Goal: Information Seeking & Learning: Check status

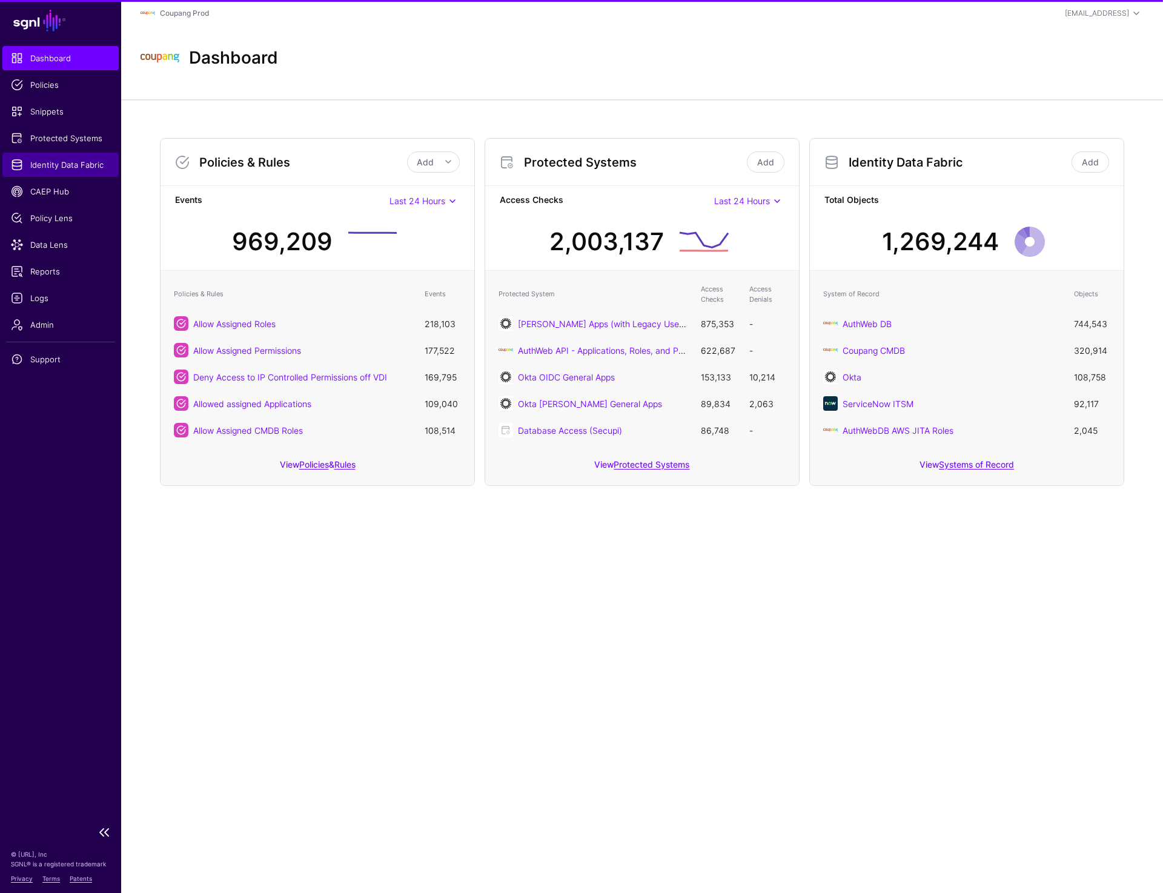
click at [64, 156] on link "Identity Data Fabric" at bounding box center [60, 165] width 116 height 24
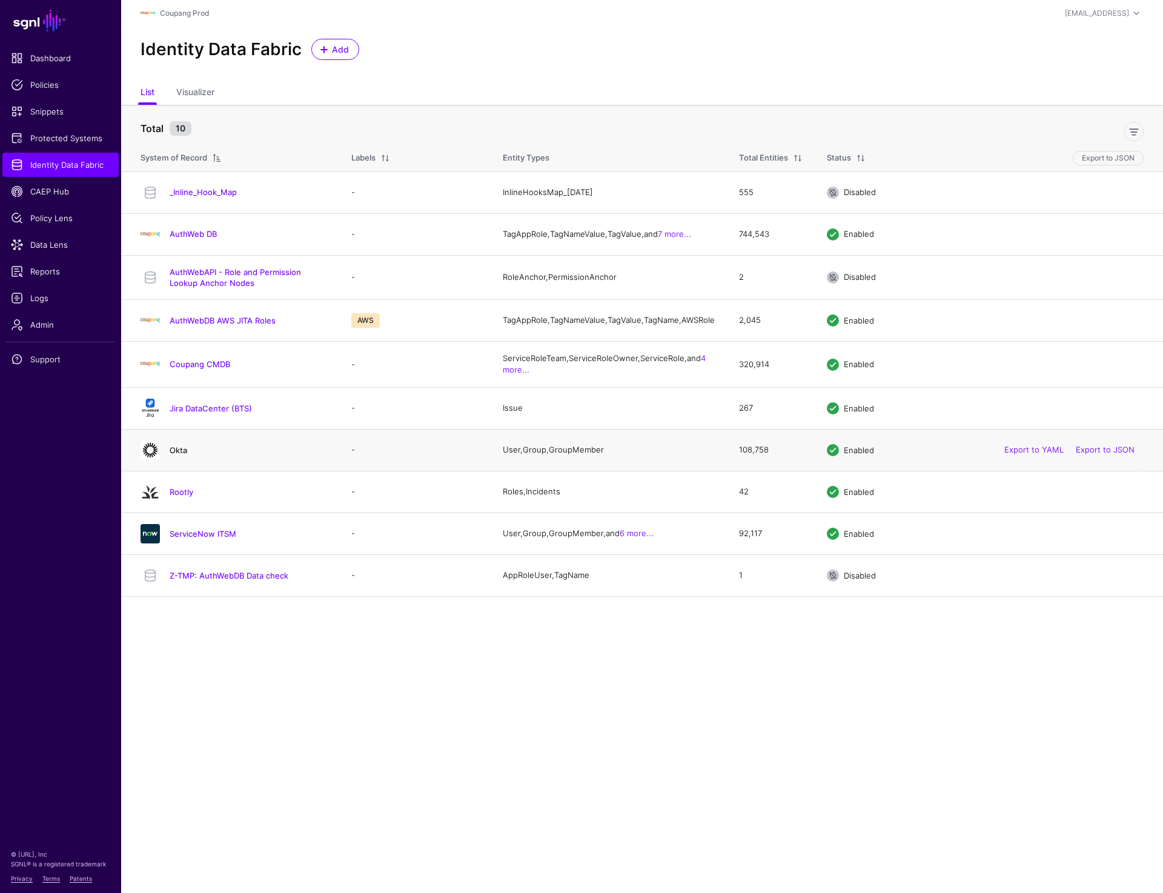
click at [186, 455] on link "Okta" at bounding box center [179, 450] width 18 height 10
click at [200, 369] on link "Coupang CMDB" at bounding box center [200, 364] width 61 height 10
click at [172, 236] on link "AuthWeb DB" at bounding box center [193, 234] width 47 height 10
click at [178, 455] on link "Okta" at bounding box center [179, 450] width 18 height 10
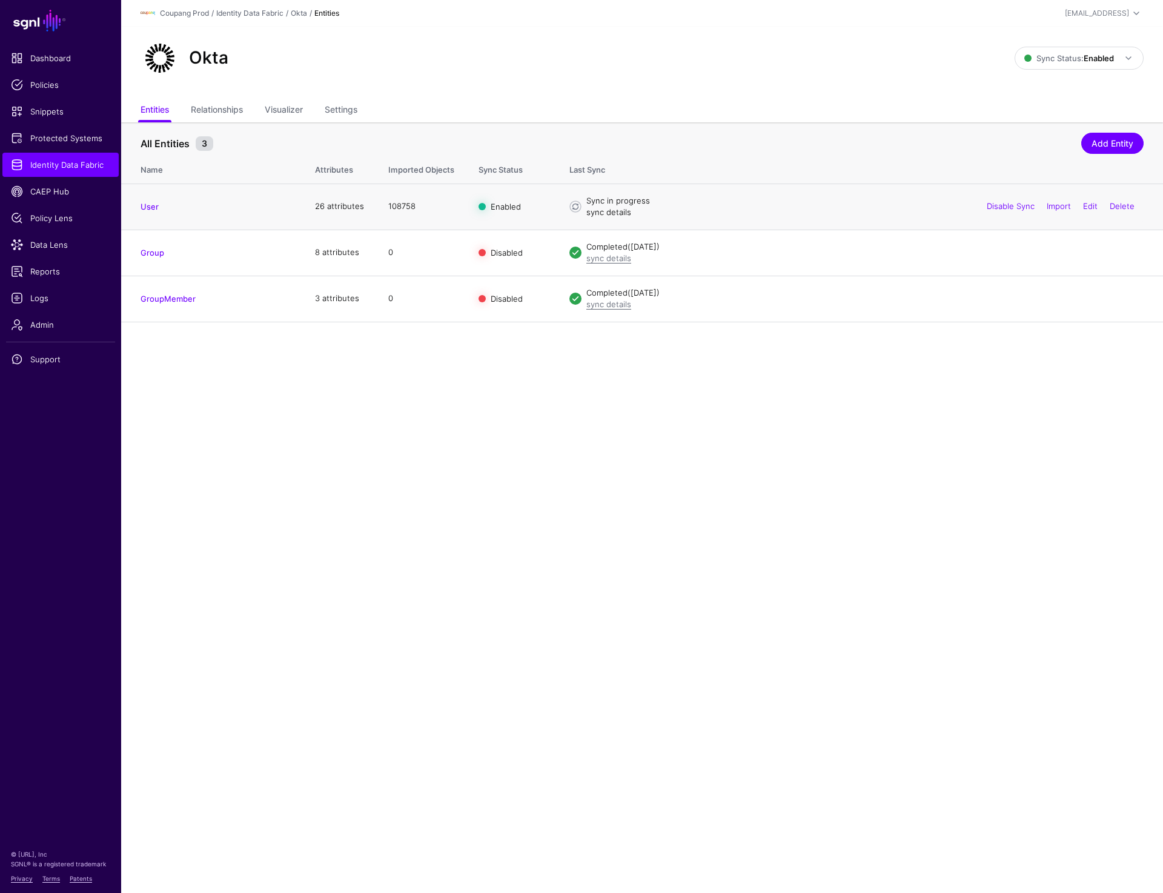
click at [604, 215] on link "sync details" at bounding box center [608, 212] width 45 height 10
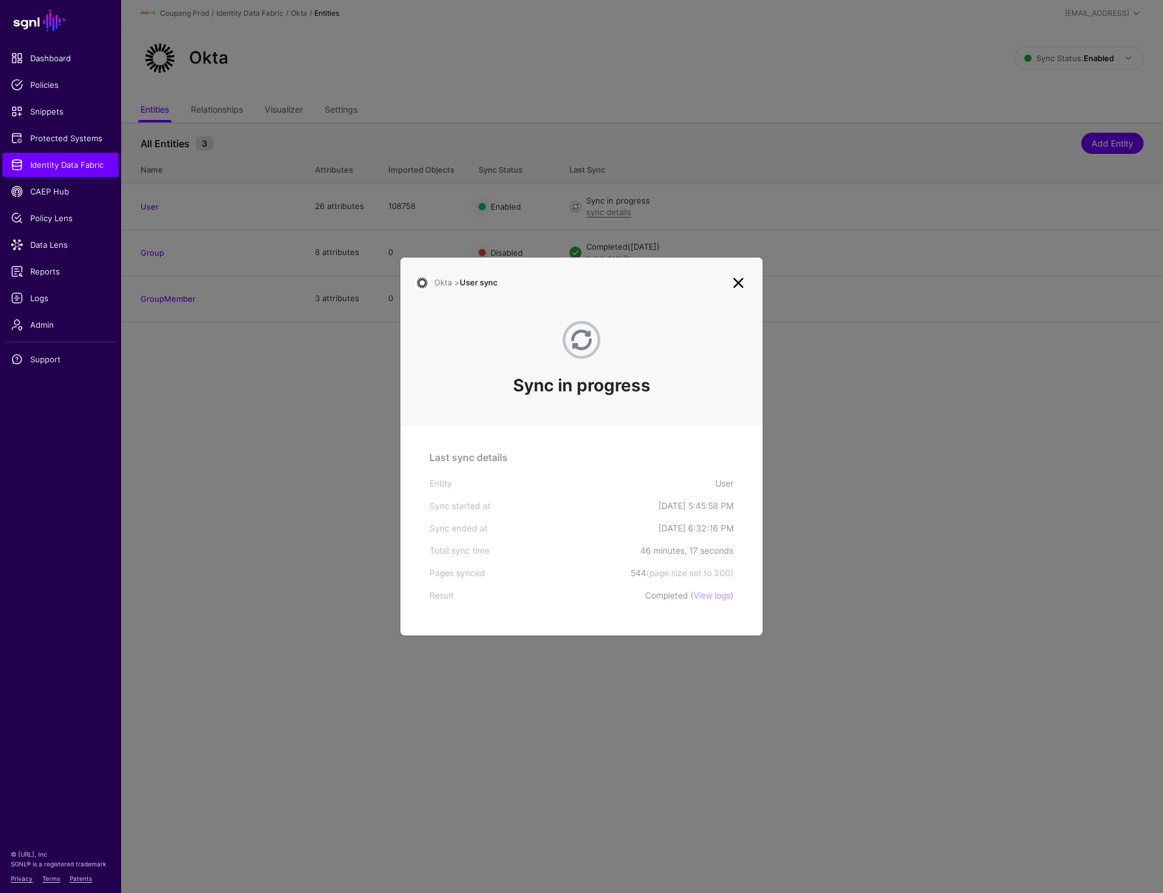
click at [743, 277] on link at bounding box center [738, 282] width 19 height 19
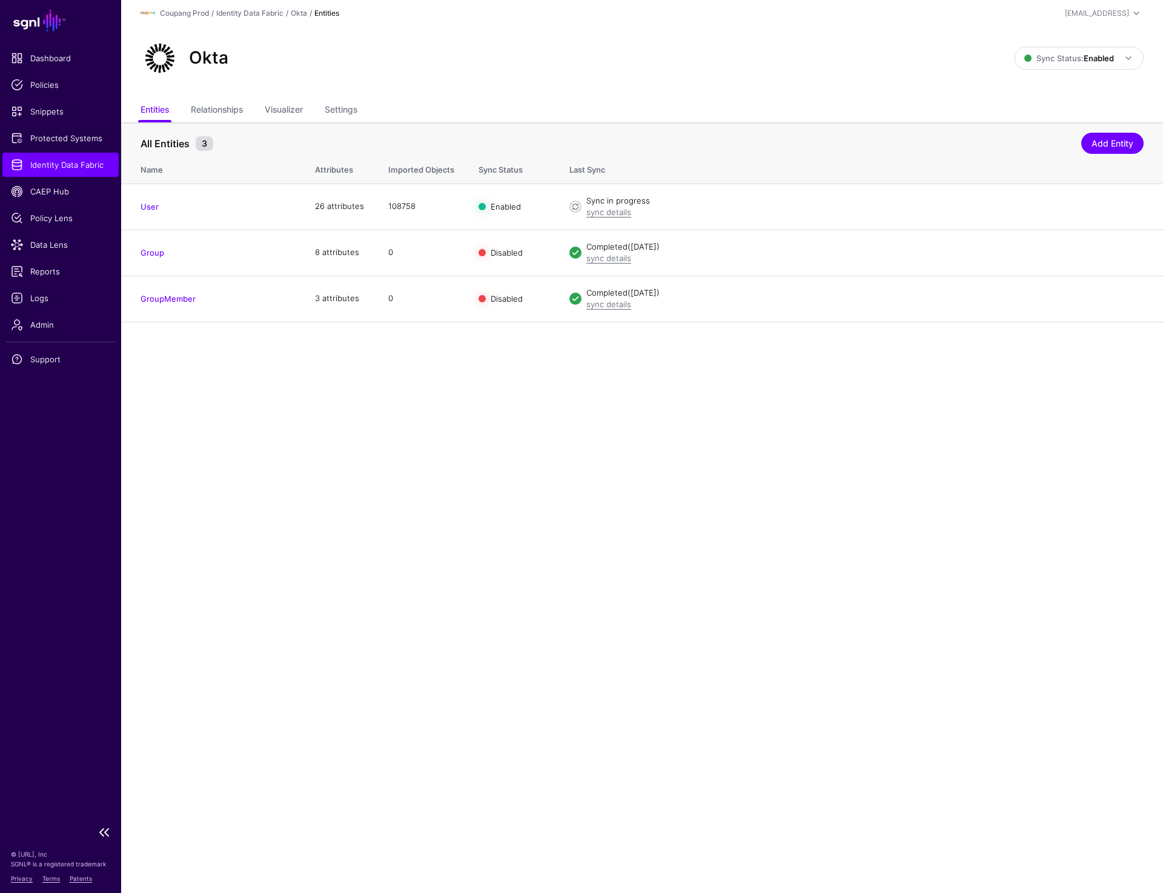
click at [61, 166] on span "Identity Data Fabric" at bounding box center [60, 165] width 99 height 12
click at [348, 96] on div "Okta Sync Status: Enabled Enabled Syncing active for all configured entities th…" at bounding box center [642, 63] width 1042 height 73
click at [348, 112] on link "Settings" at bounding box center [341, 110] width 33 height 23
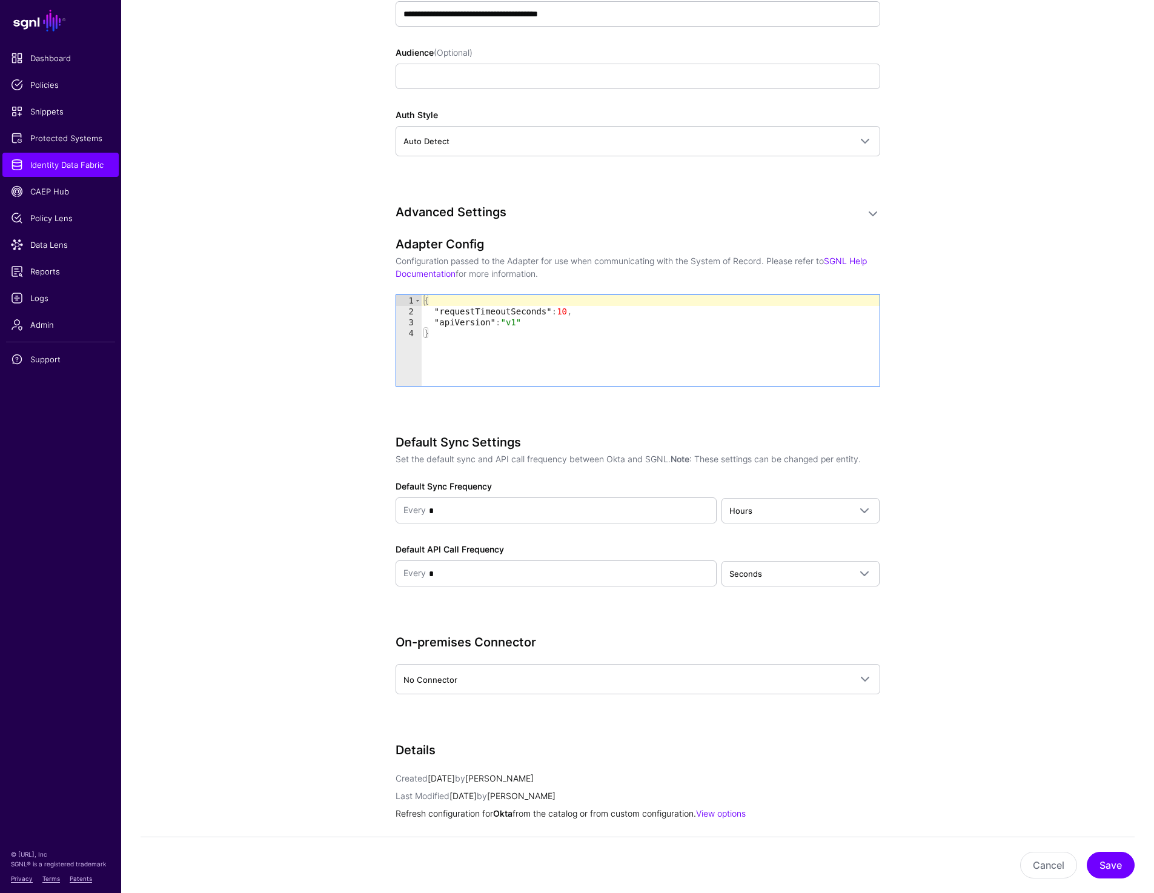
scroll to position [1213, 0]
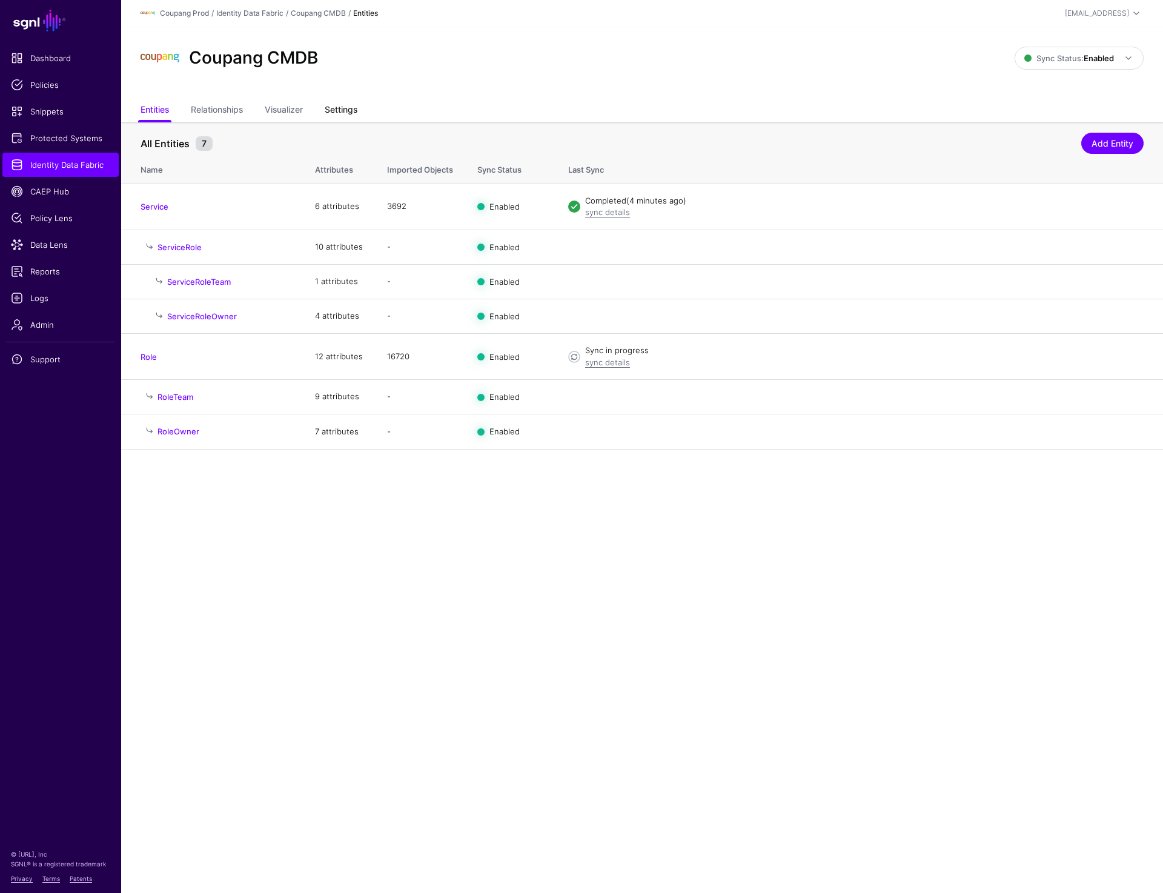
click at [339, 114] on link "Settings" at bounding box center [341, 110] width 33 height 23
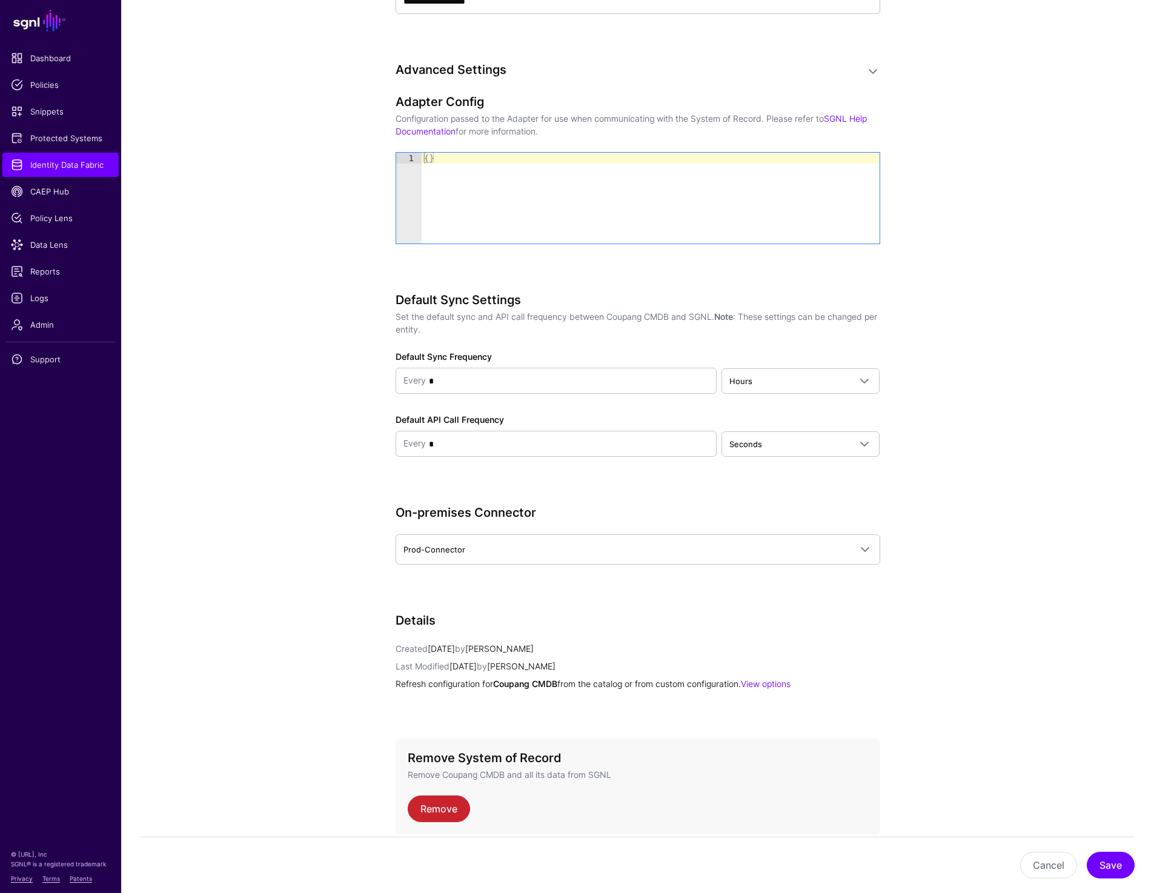
scroll to position [1005, 0]
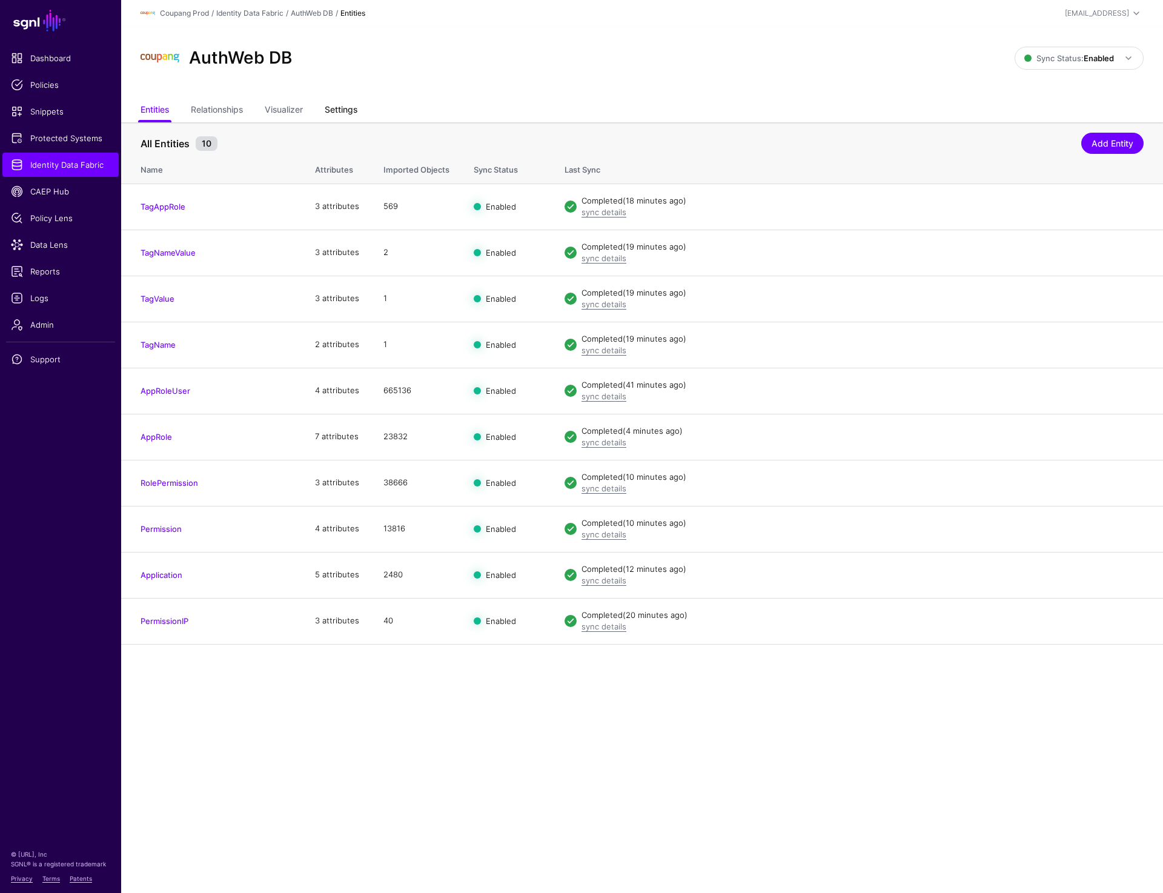
click at [335, 113] on link "Settings" at bounding box center [341, 110] width 33 height 23
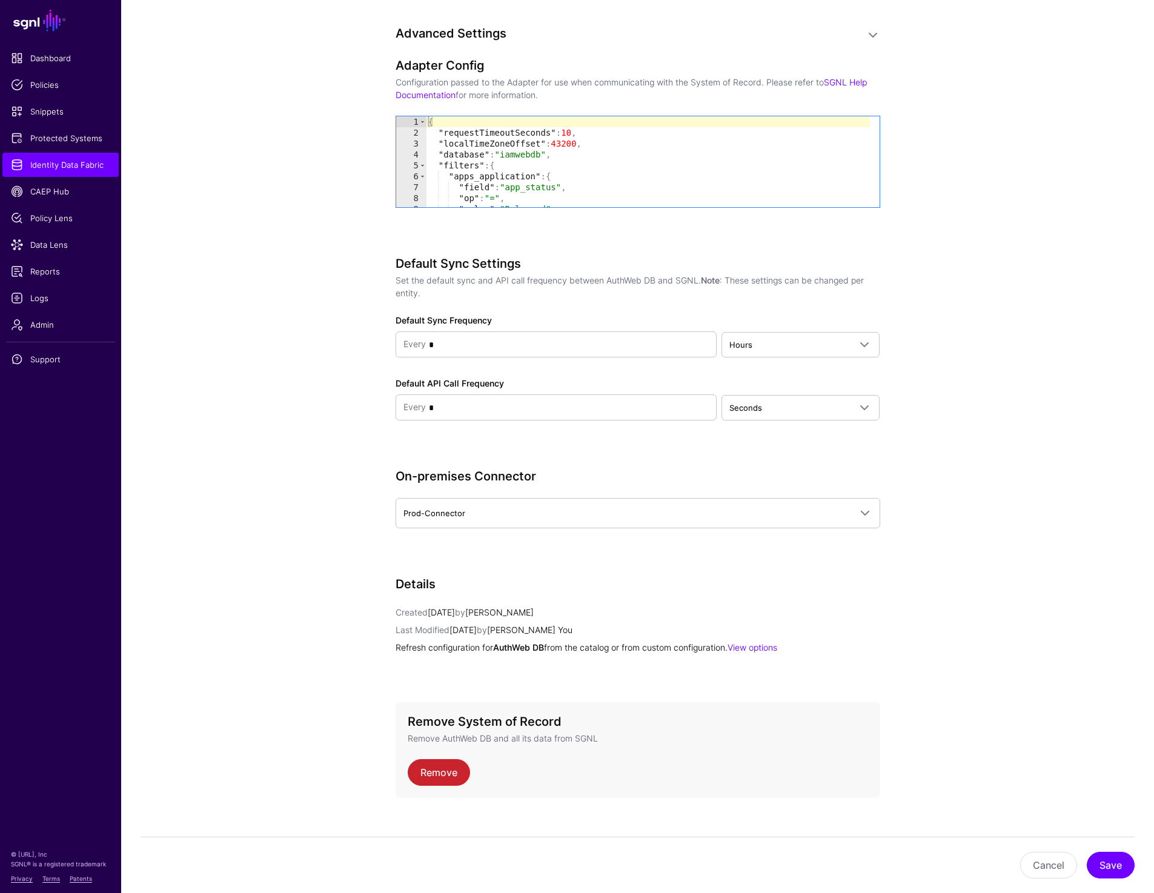
scroll to position [1068, 0]
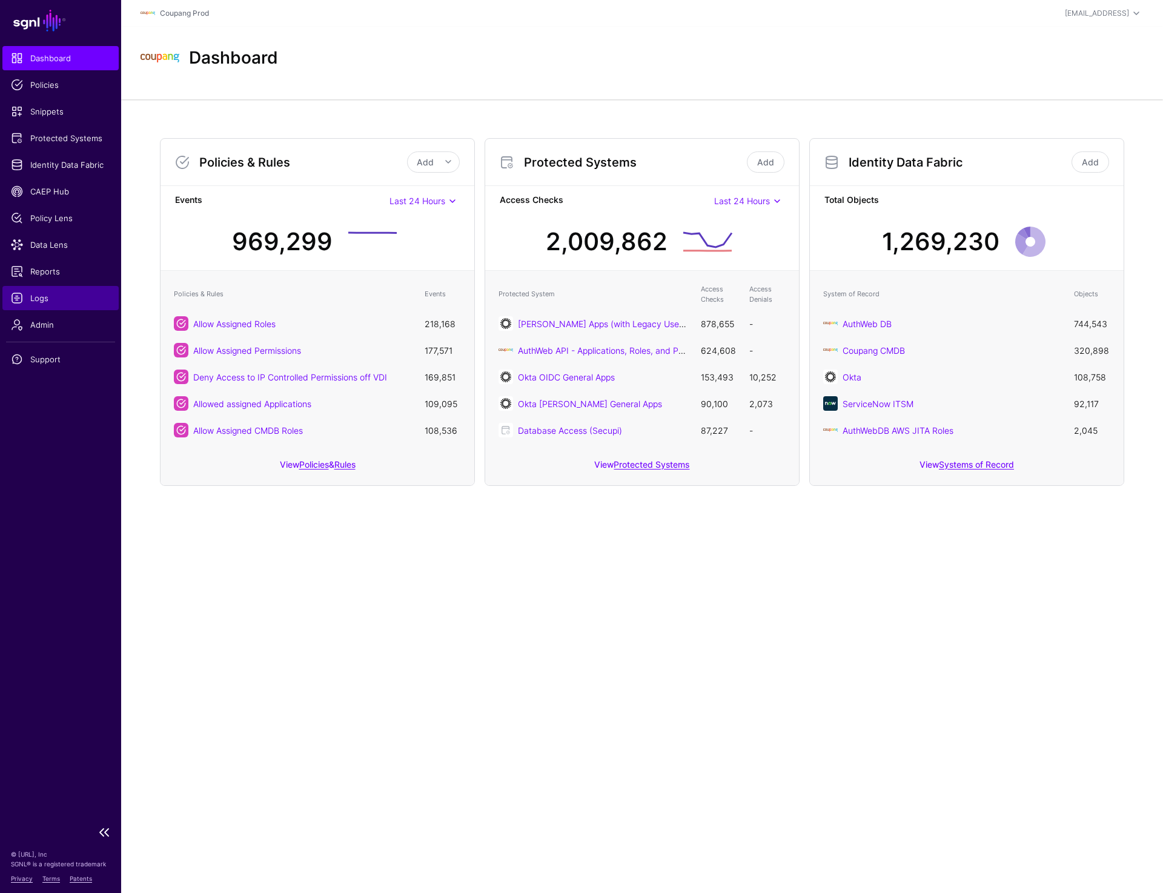
click at [36, 294] on span "Logs" at bounding box center [60, 298] width 99 height 12
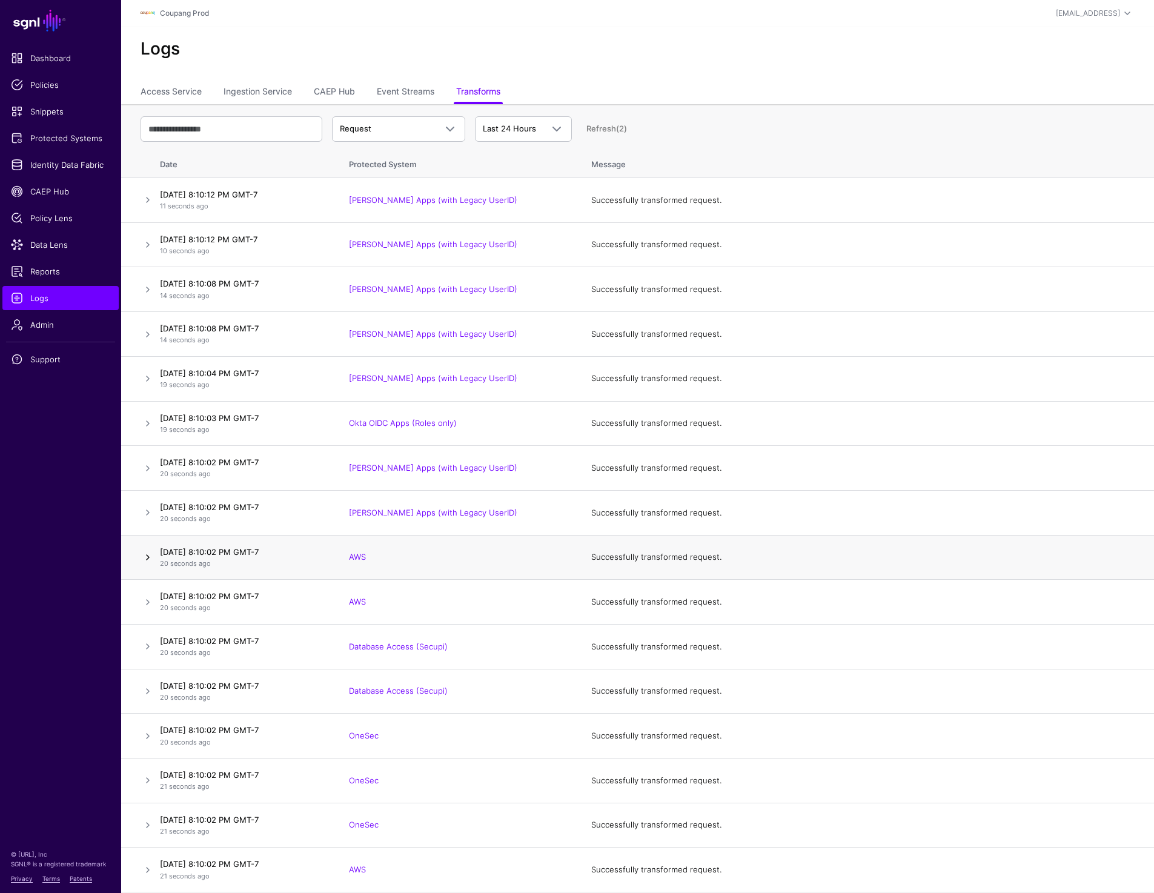
click at [149, 555] on link at bounding box center [148, 557] width 15 height 15
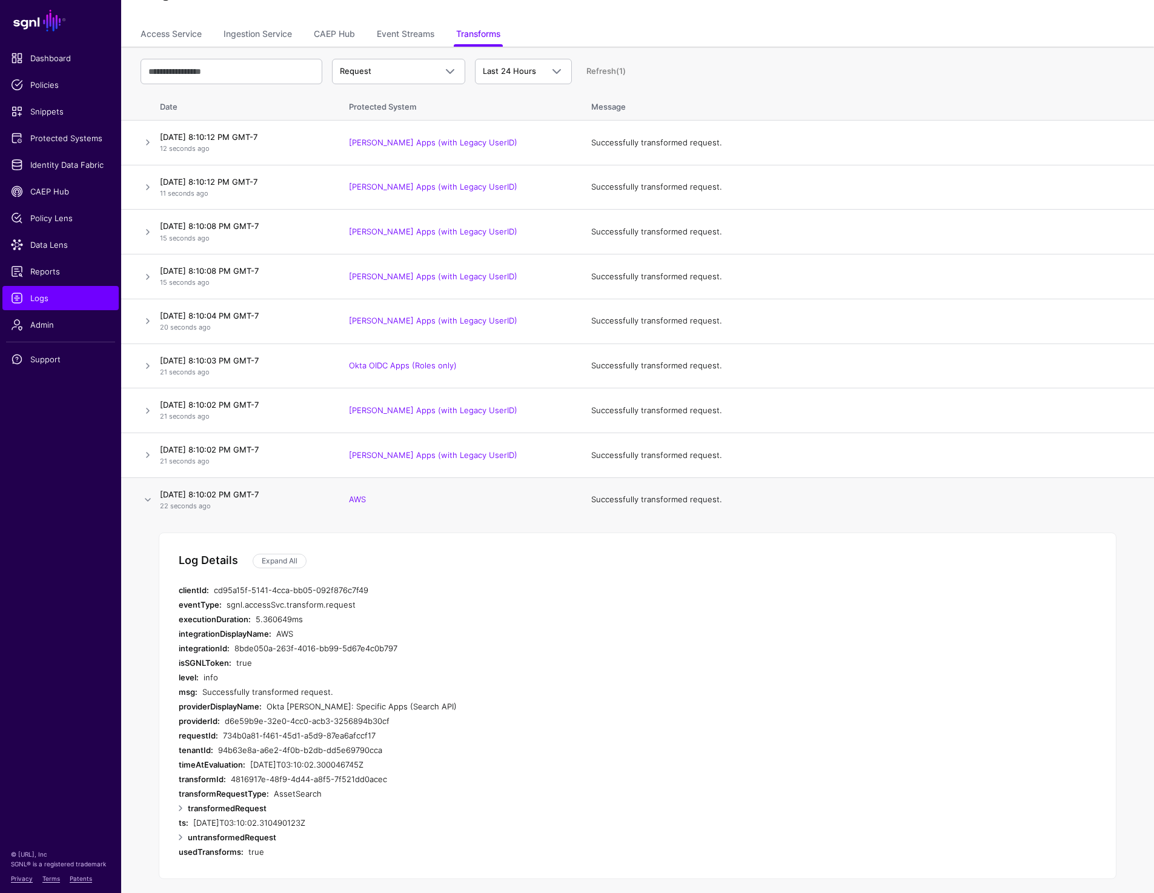
scroll to position [66, 0]
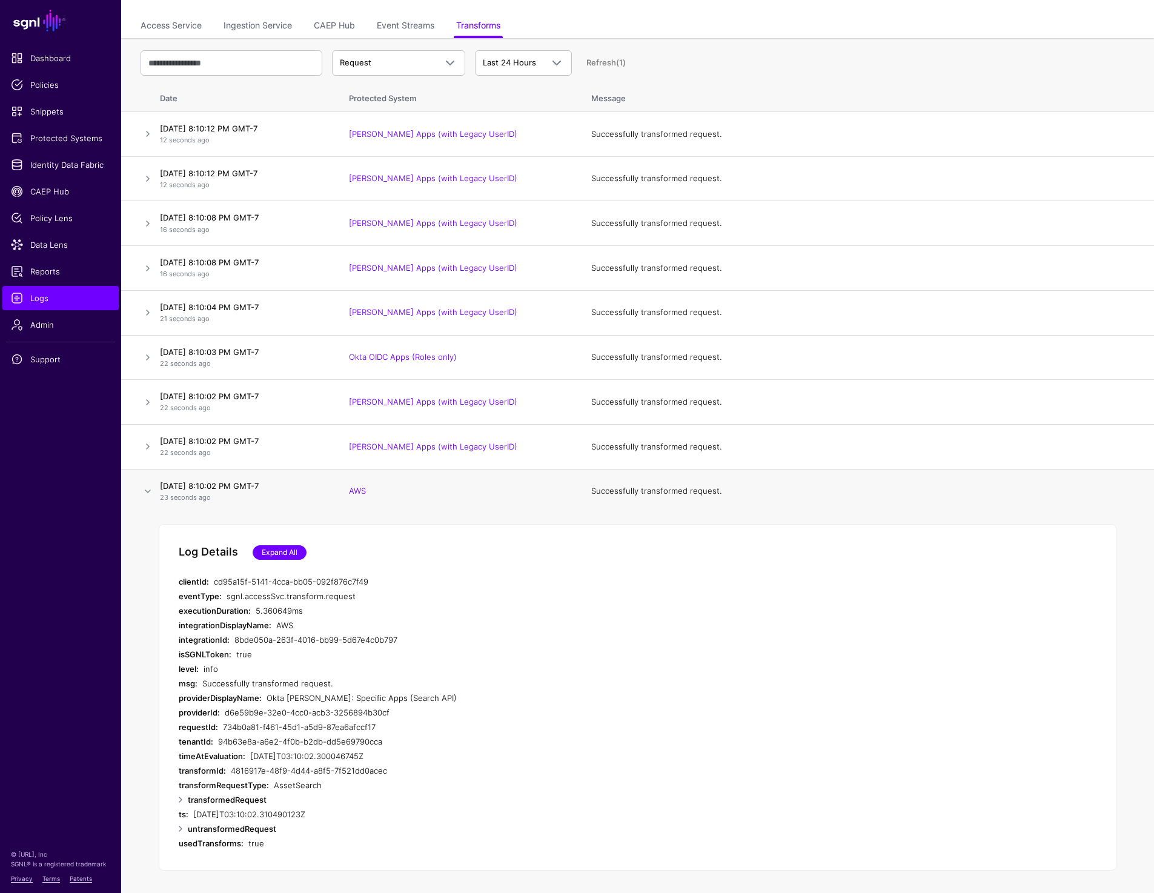
click at [285, 557] on link "Expand All" at bounding box center [280, 552] width 54 height 15
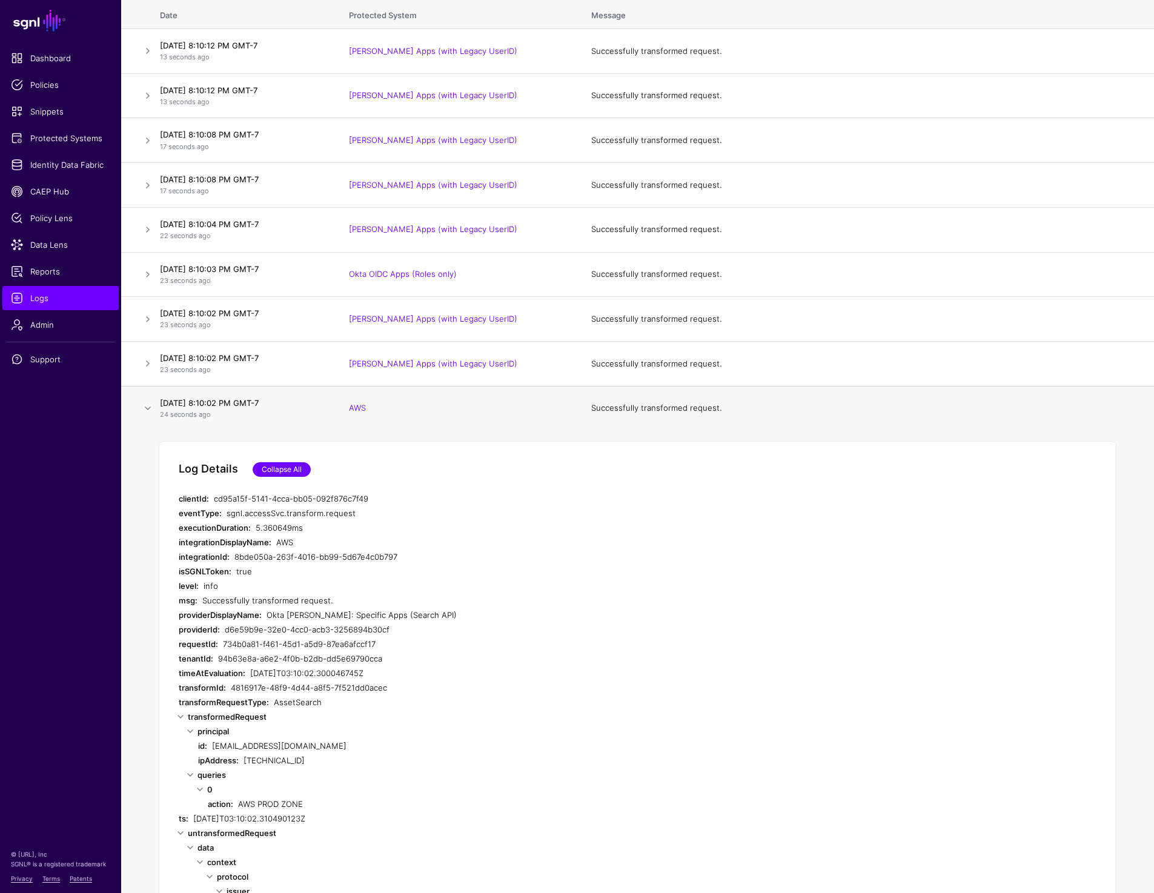
scroll to position [306, 0]
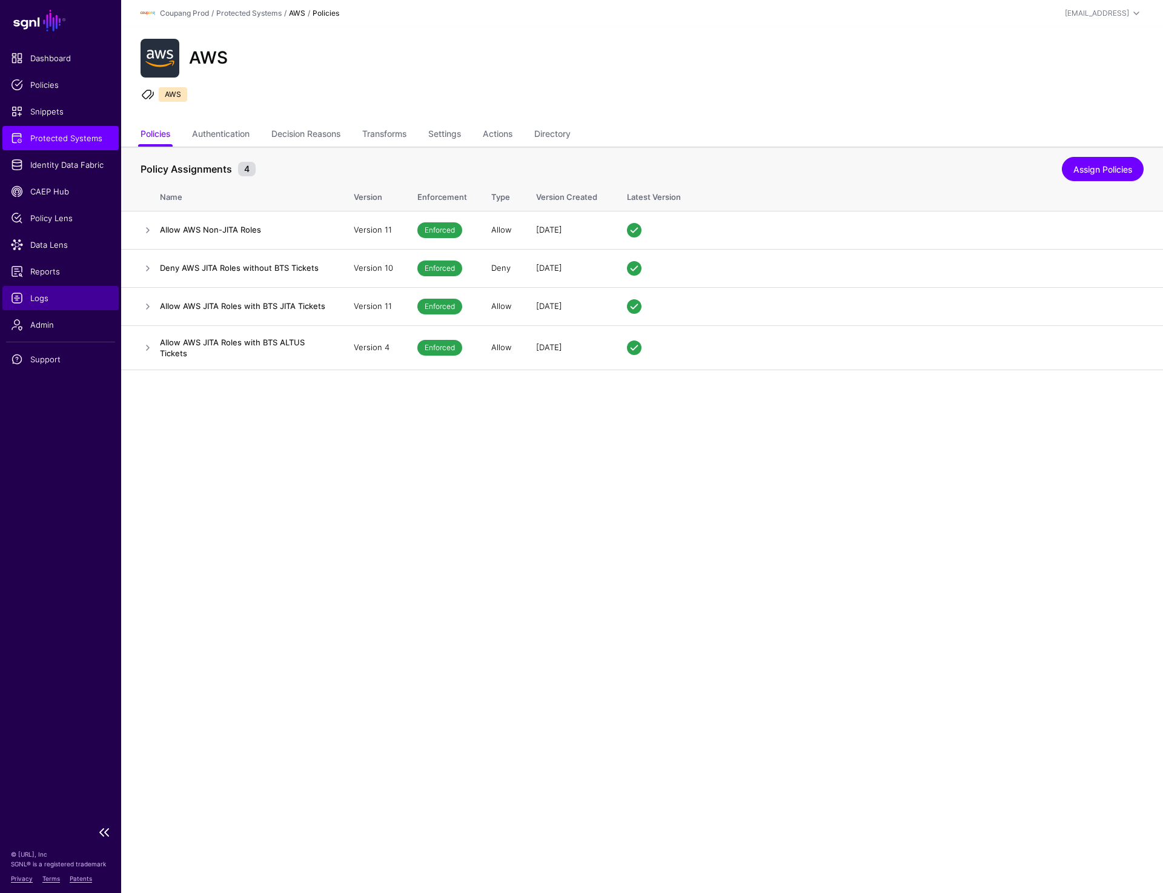
click at [32, 294] on span "Logs" at bounding box center [60, 298] width 99 height 12
click at [32, 293] on span "Logs" at bounding box center [60, 298] width 99 height 12
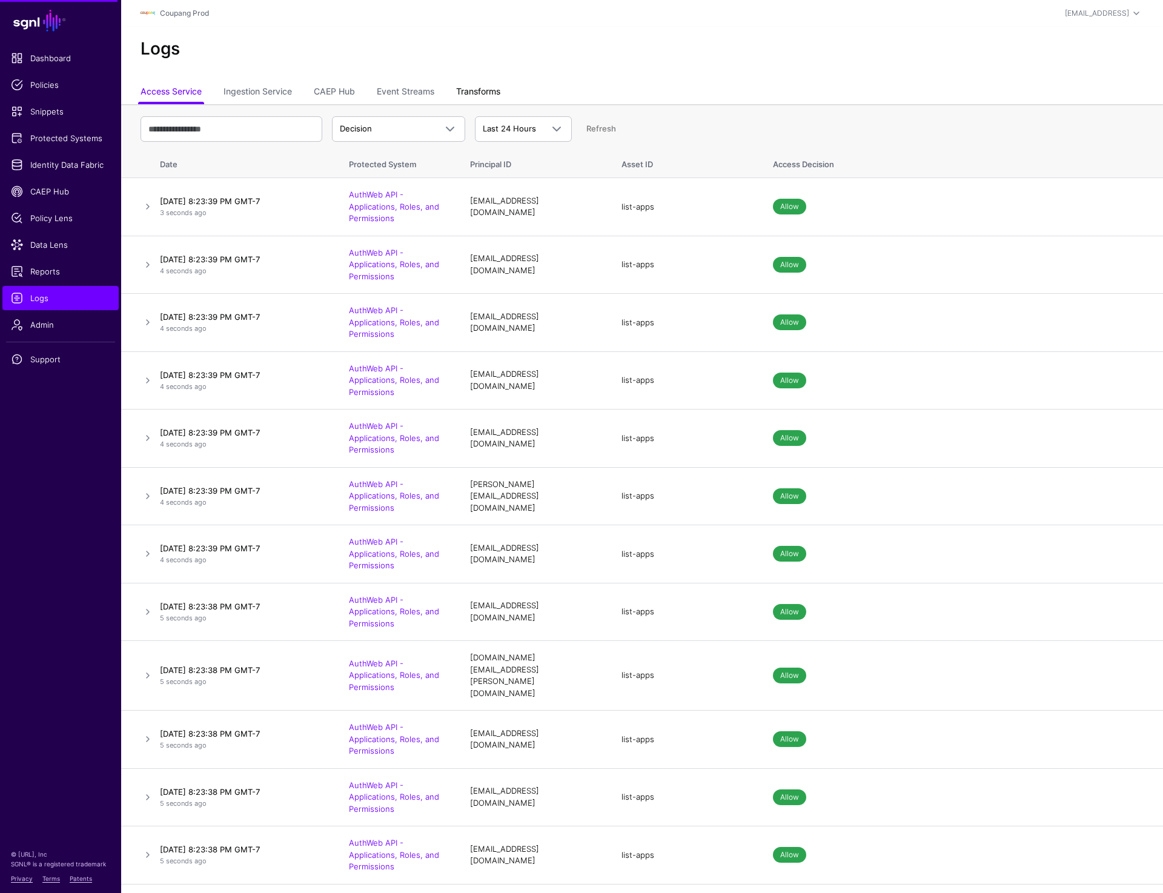
click at [472, 91] on link "Transforms" at bounding box center [478, 92] width 44 height 23
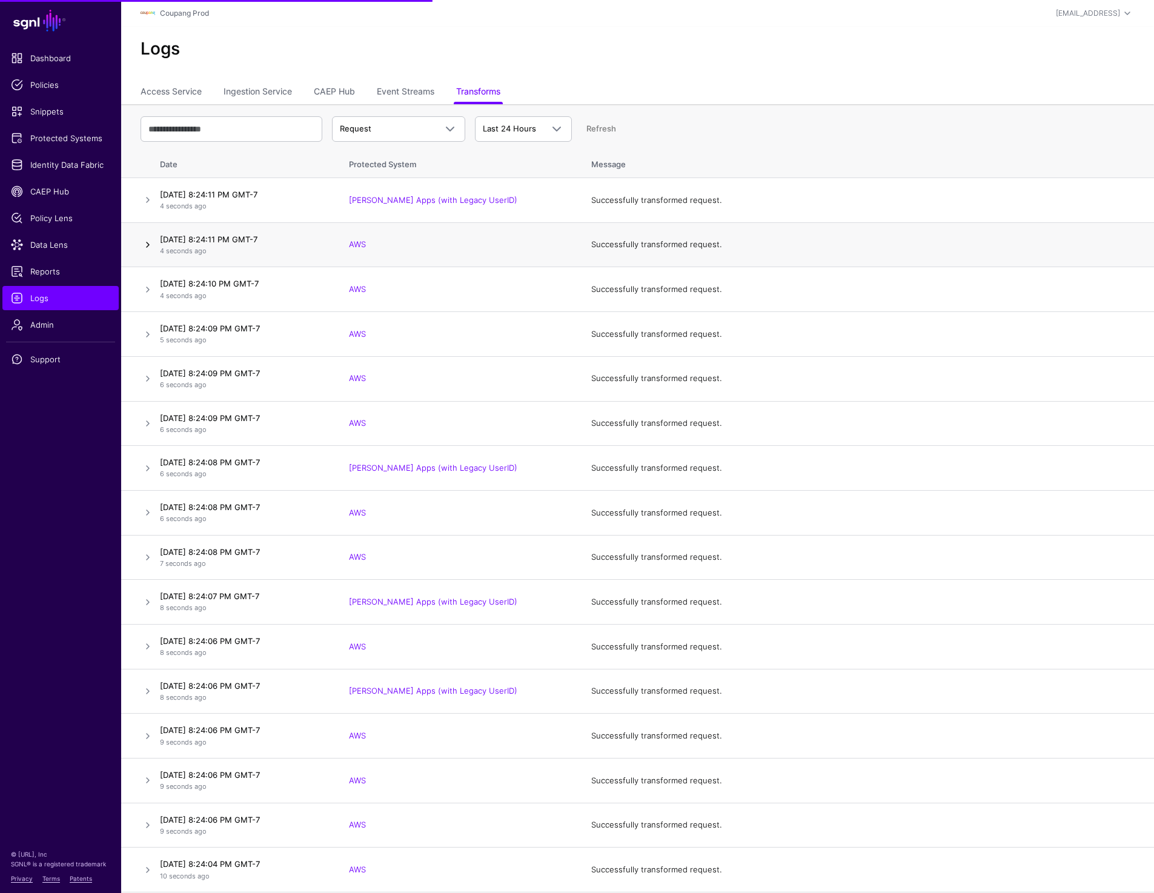
click at [148, 242] on link at bounding box center [148, 244] width 15 height 15
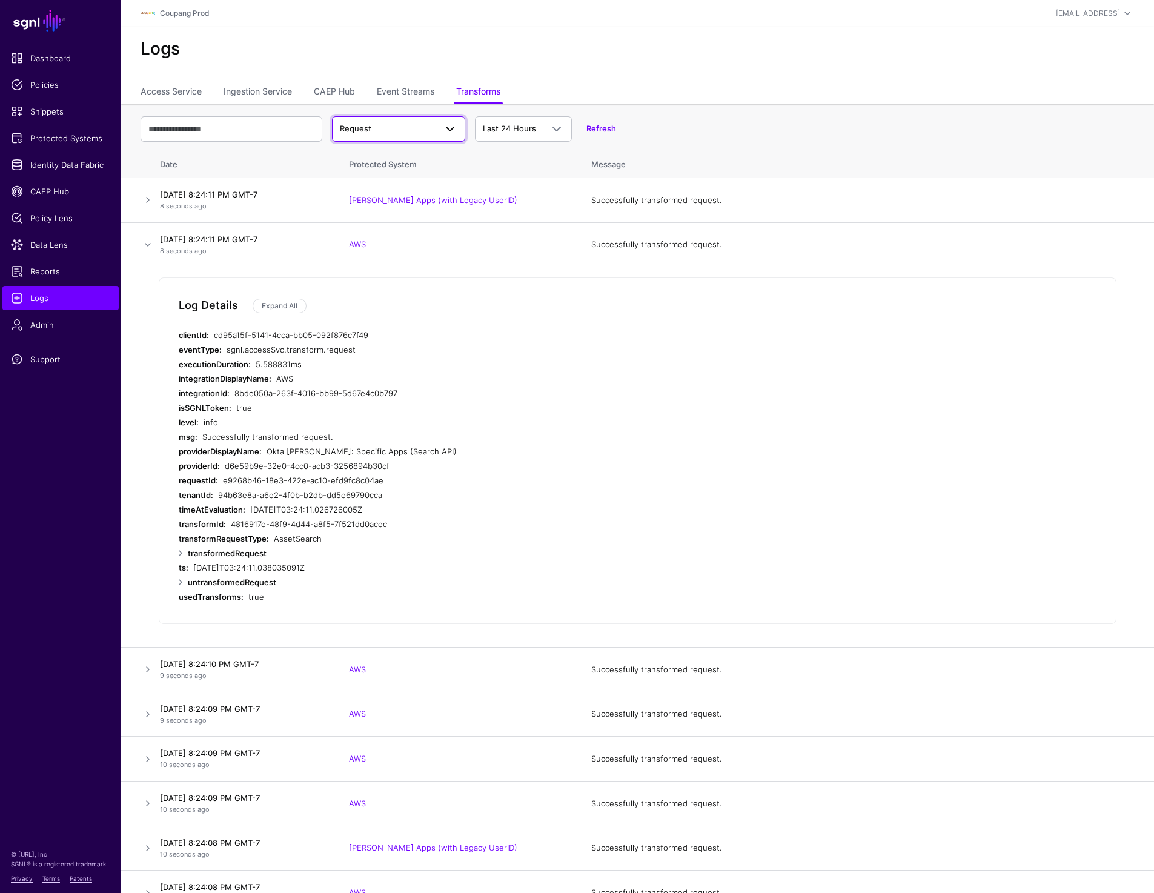
click at [394, 124] on span "Request" at bounding box center [388, 129] width 96 height 12
click at [376, 176] on span "Response" at bounding box center [361, 176] width 38 height 10
click at [277, 301] on link "Expand All" at bounding box center [280, 306] width 54 height 15
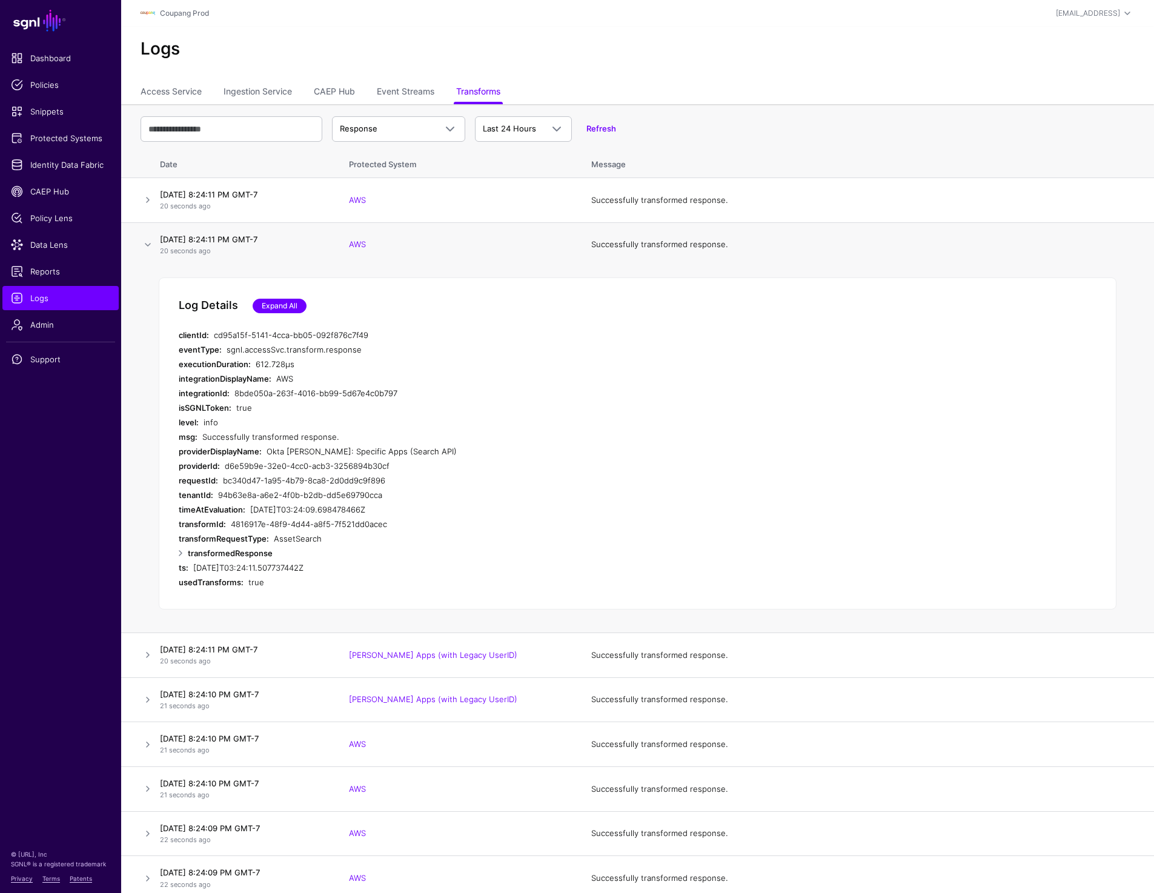
click at [268, 311] on link "Expand All" at bounding box center [280, 306] width 54 height 15
